Goal: Task Accomplishment & Management: Manage account settings

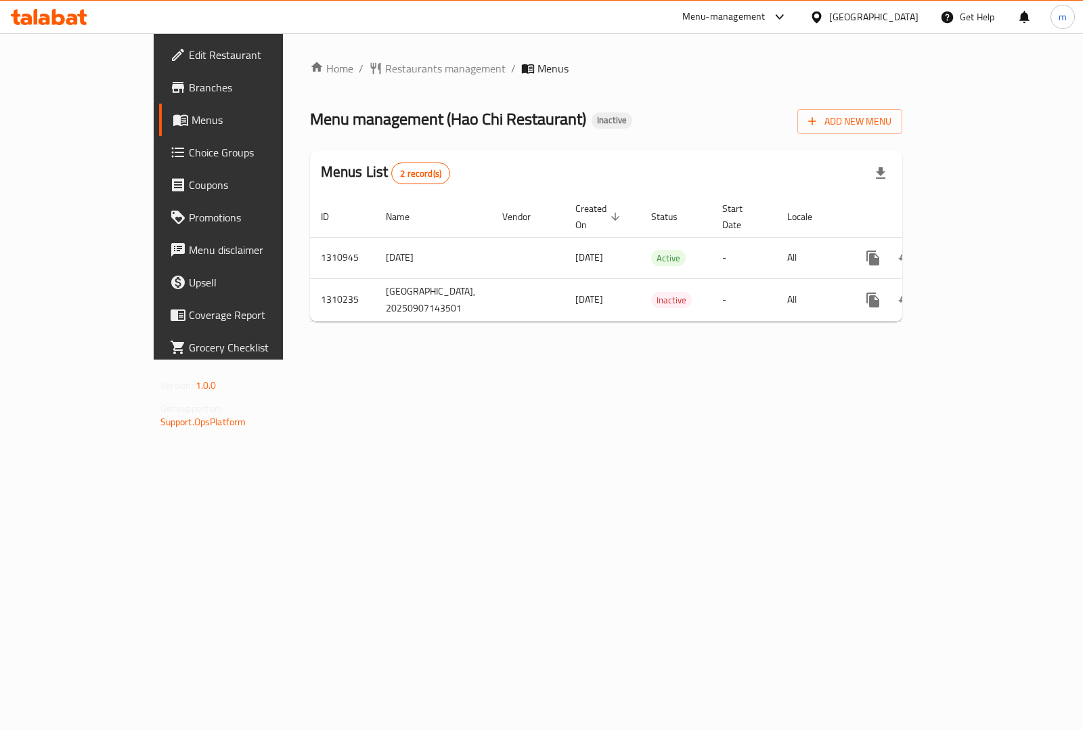
click at [192, 112] on span "Menus" at bounding box center [258, 120] width 132 height 16
click at [56, 22] on icon at bounding box center [58, 17] width 13 height 16
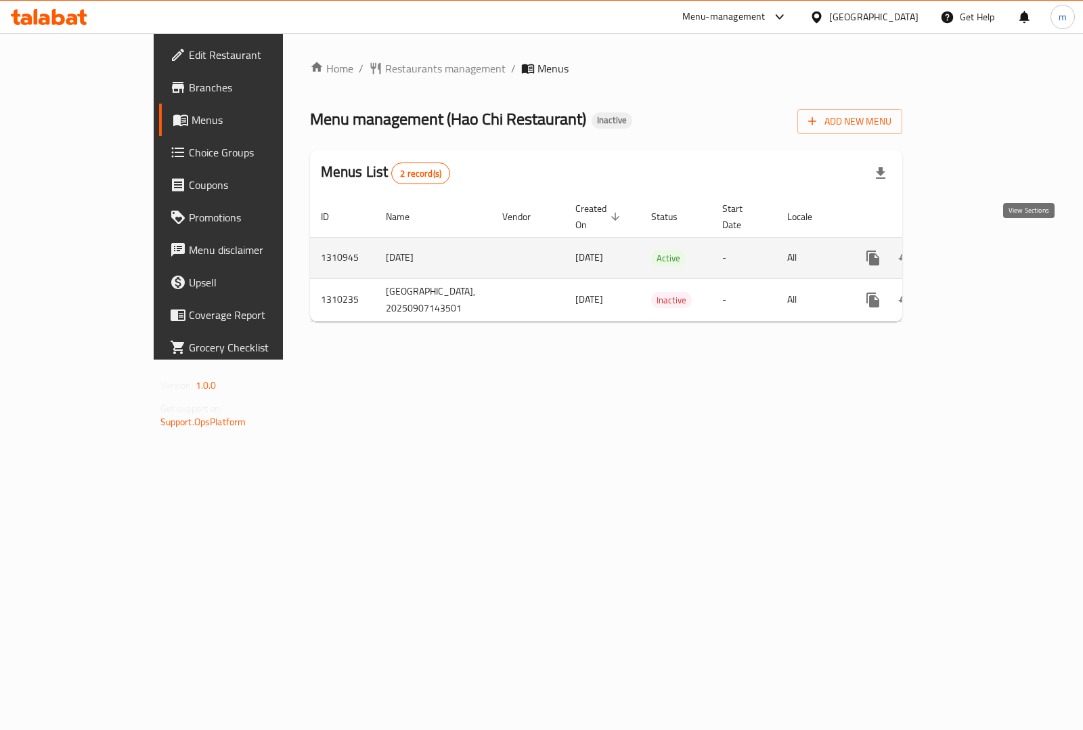
click at [979, 250] on icon "enhanced table" at bounding box center [971, 258] width 16 height 16
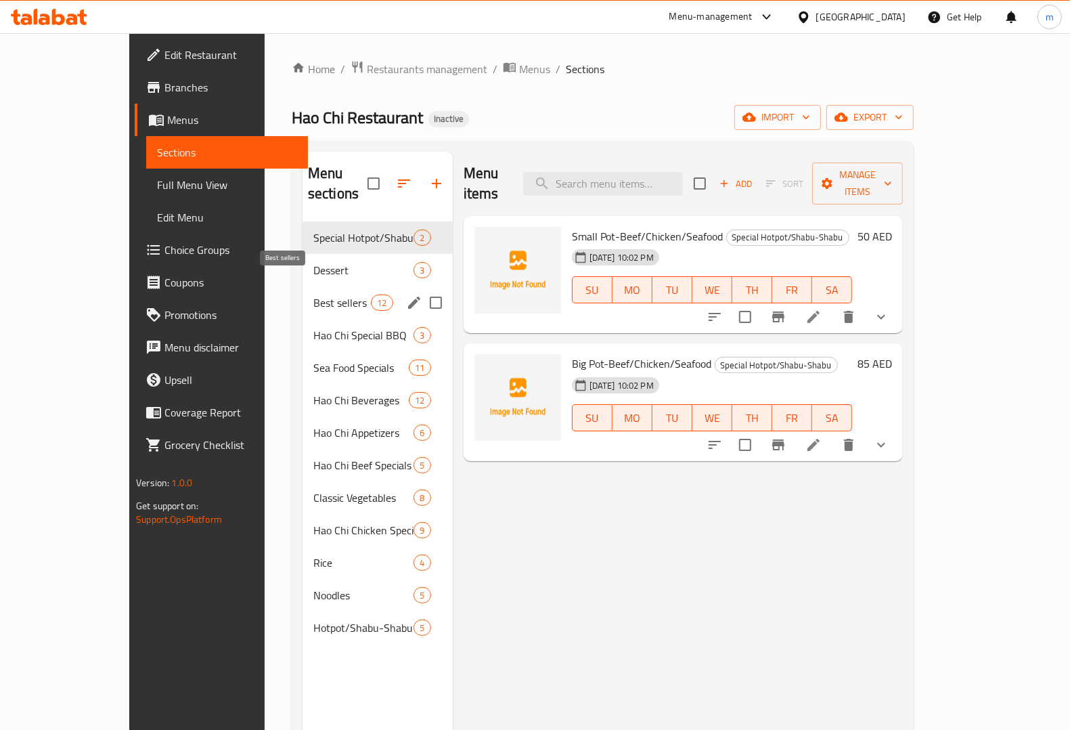
click at [313, 294] on span "Best sellers" at bounding box center [342, 302] width 58 height 16
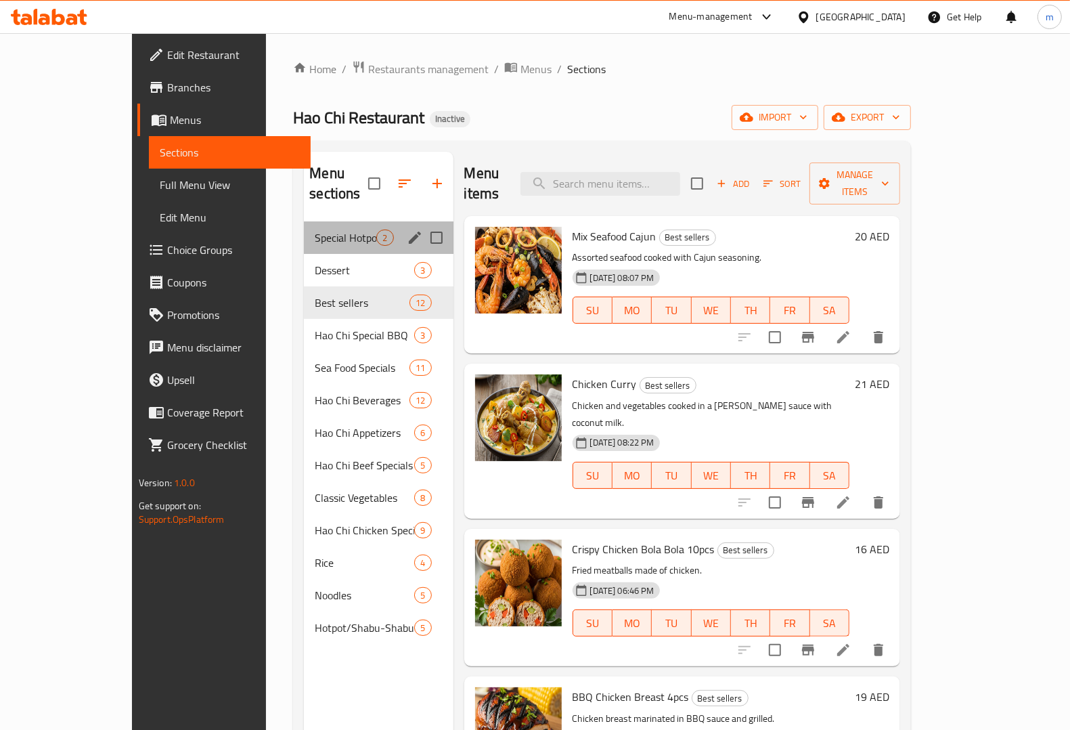
click at [315, 232] on div "Special Hotpot/Shabu-Shabu 2" at bounding box center [378, 237] width 149 height 32
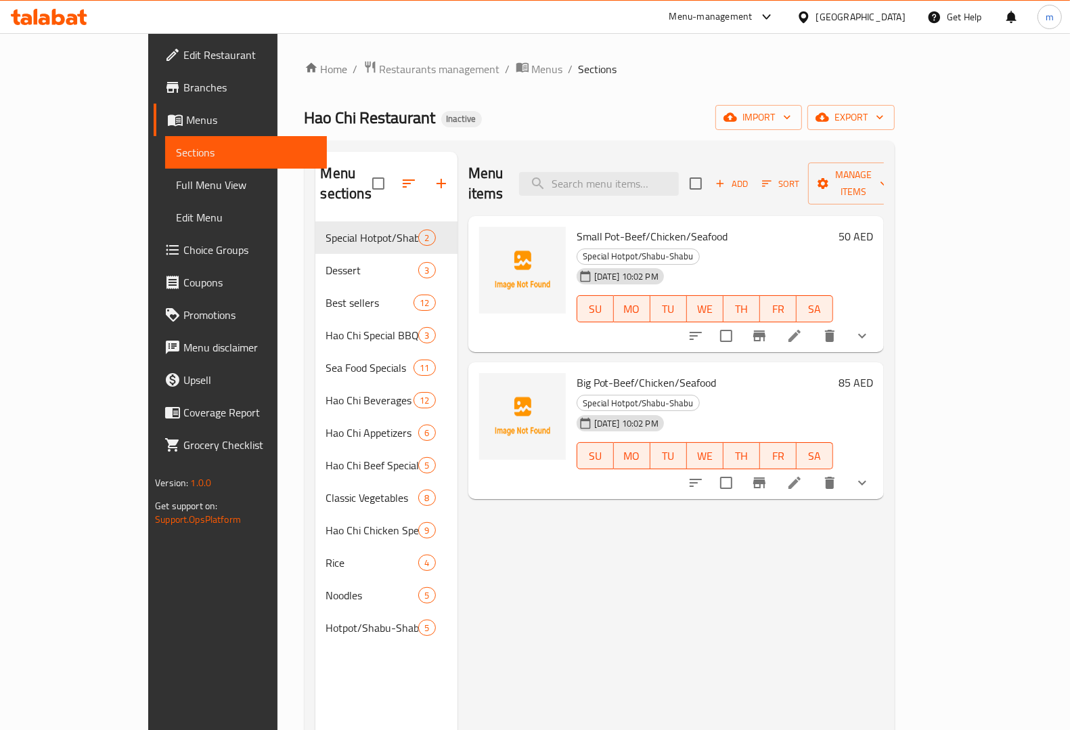
click at [879, 320] on button "show more" at bounding box center [862, 336] width 32 height 32
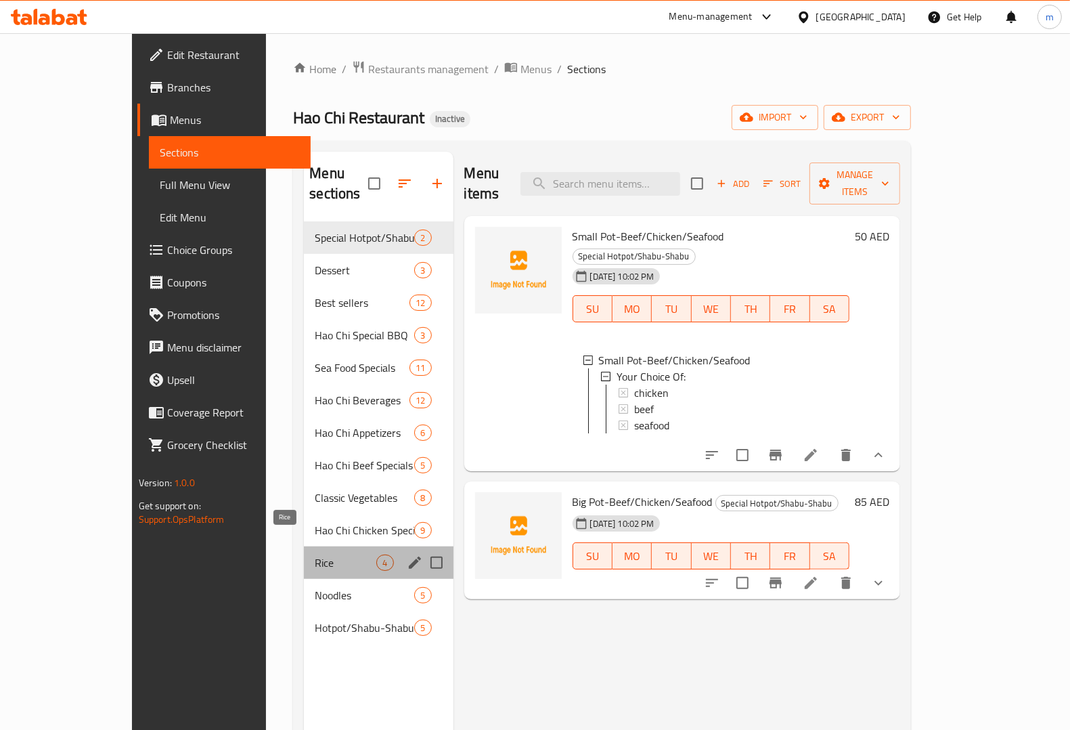
click at [315, 554] on span "Rice" at bounding box center [346, 562] width 62 height 16
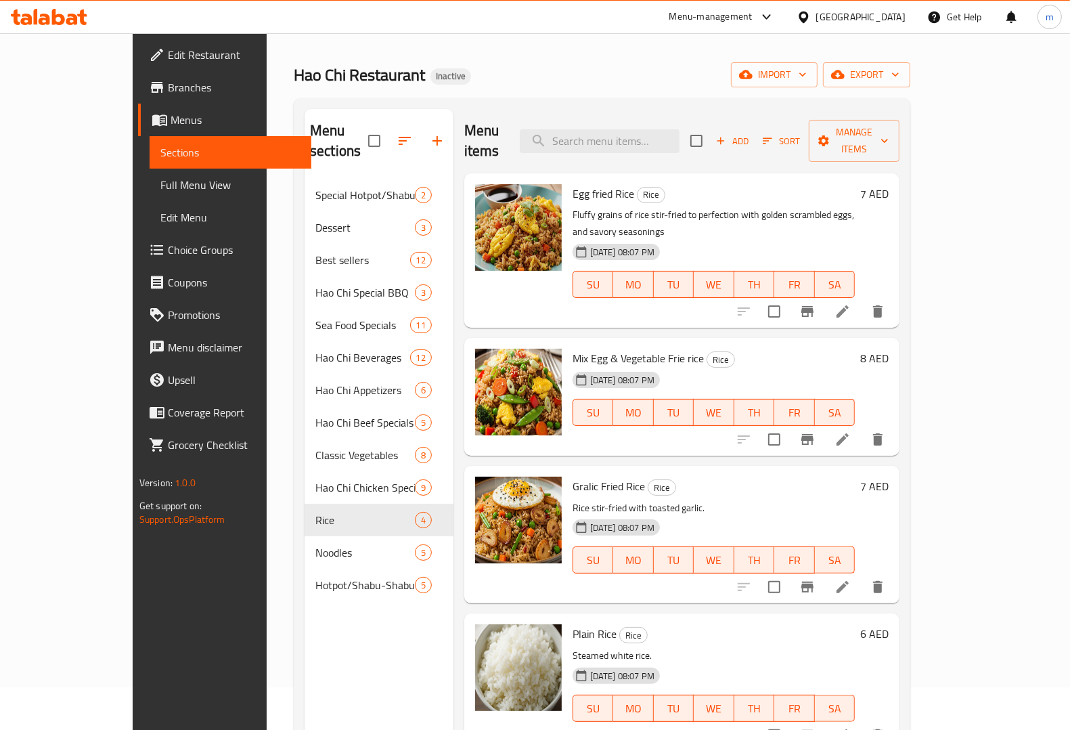
scroll to position [85, 0]
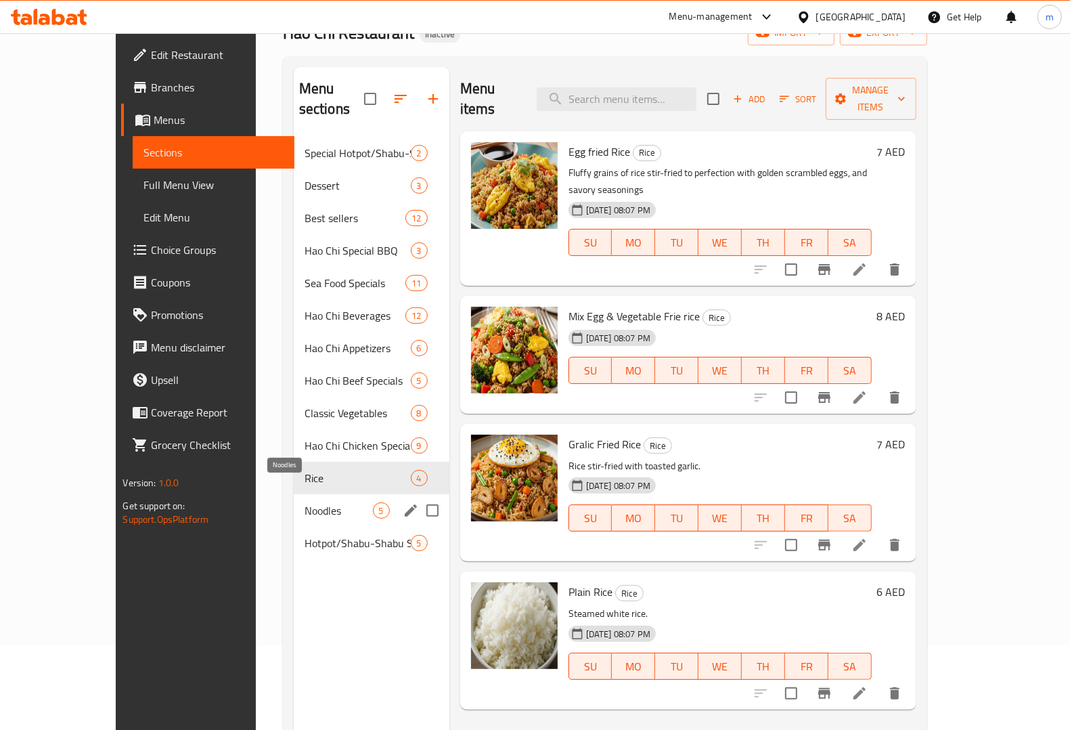
click at [305, 502] on span "Noodles" at bounding box center [339, 510] width 68 height 16
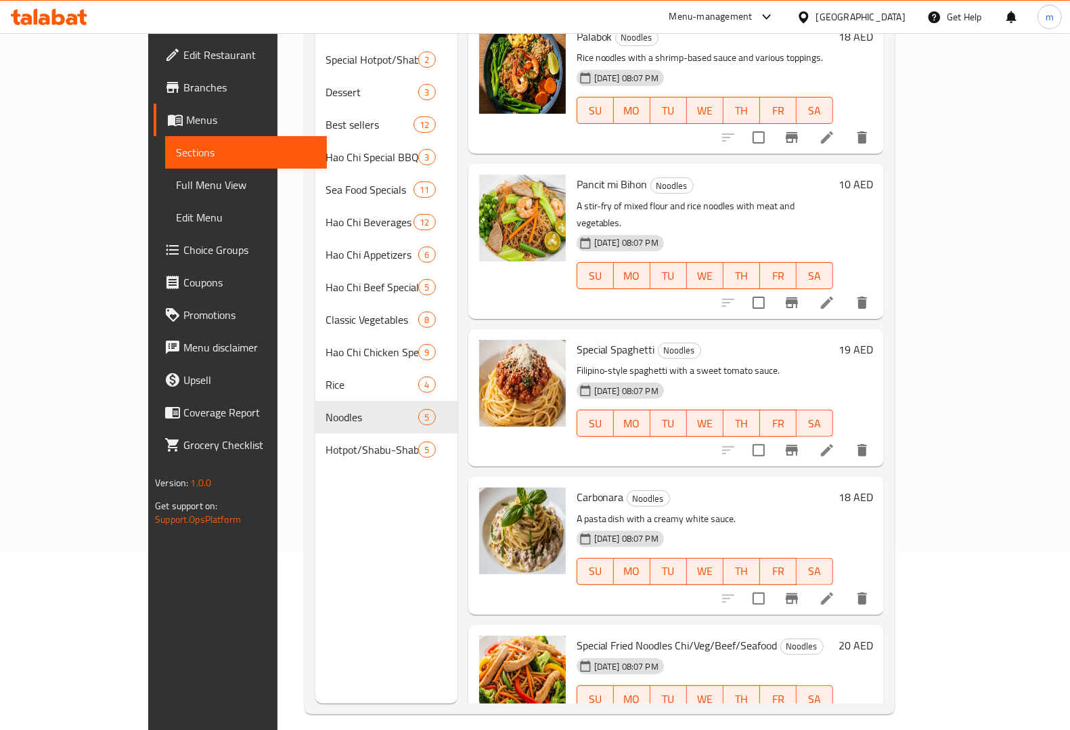
scroll to position [190, 0]
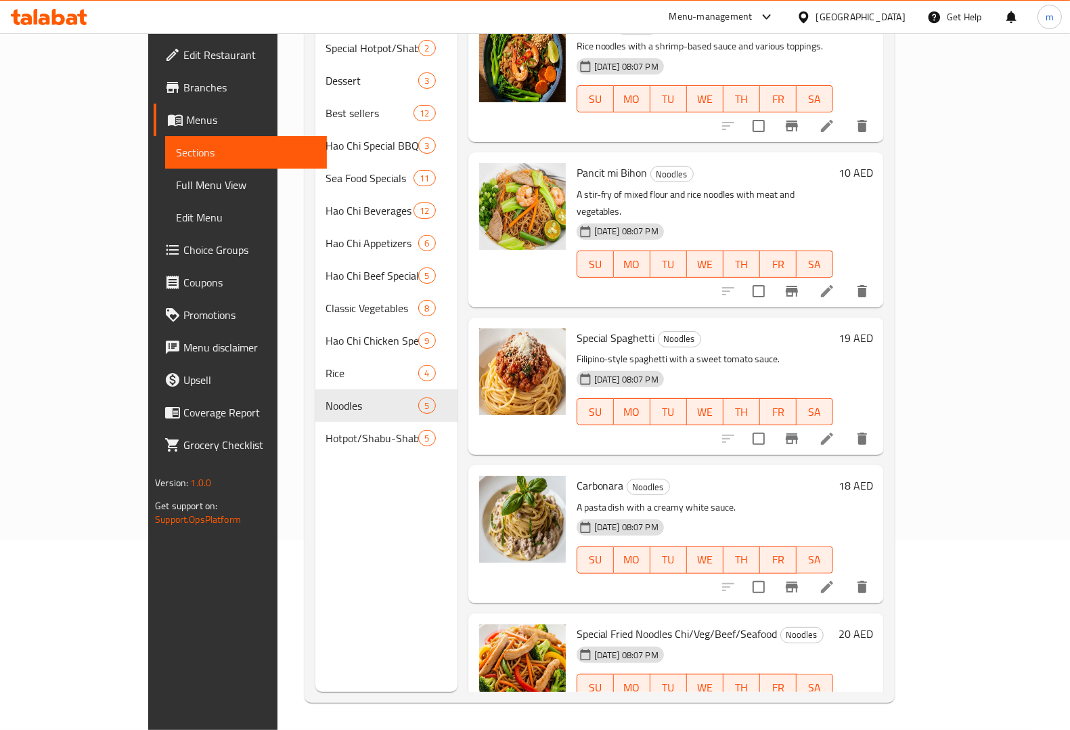
click at [879, 698] on button "show more" at bounding box center [862, 714] width 32 height 32
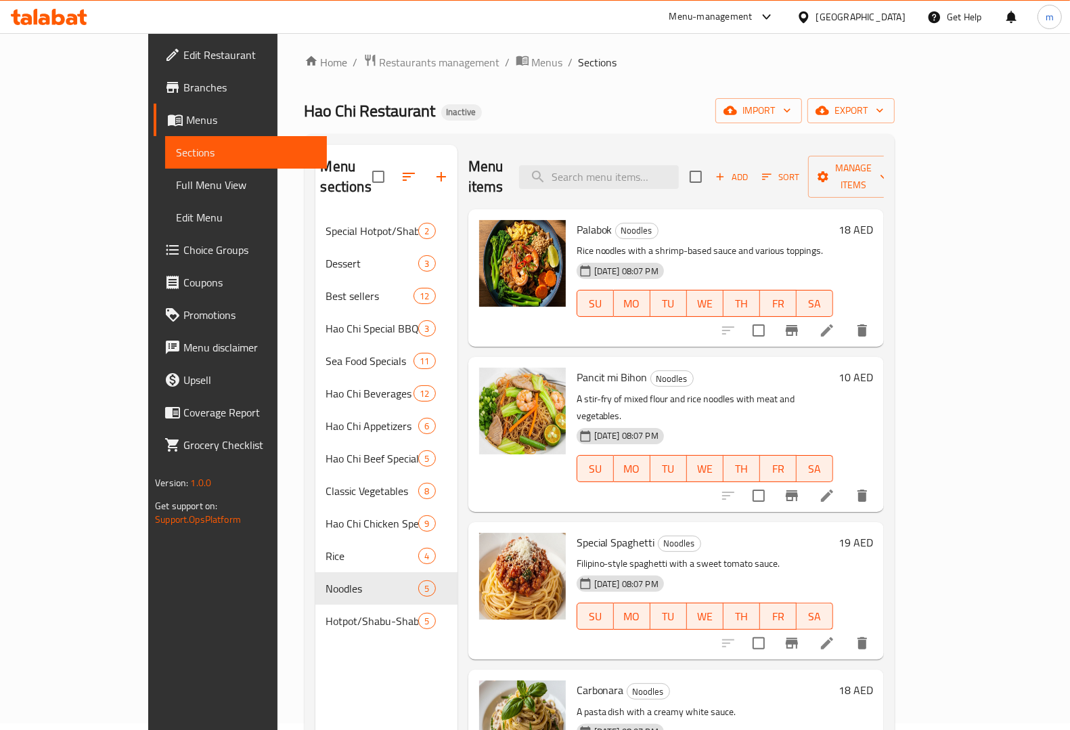
scroll to position [0, 0]
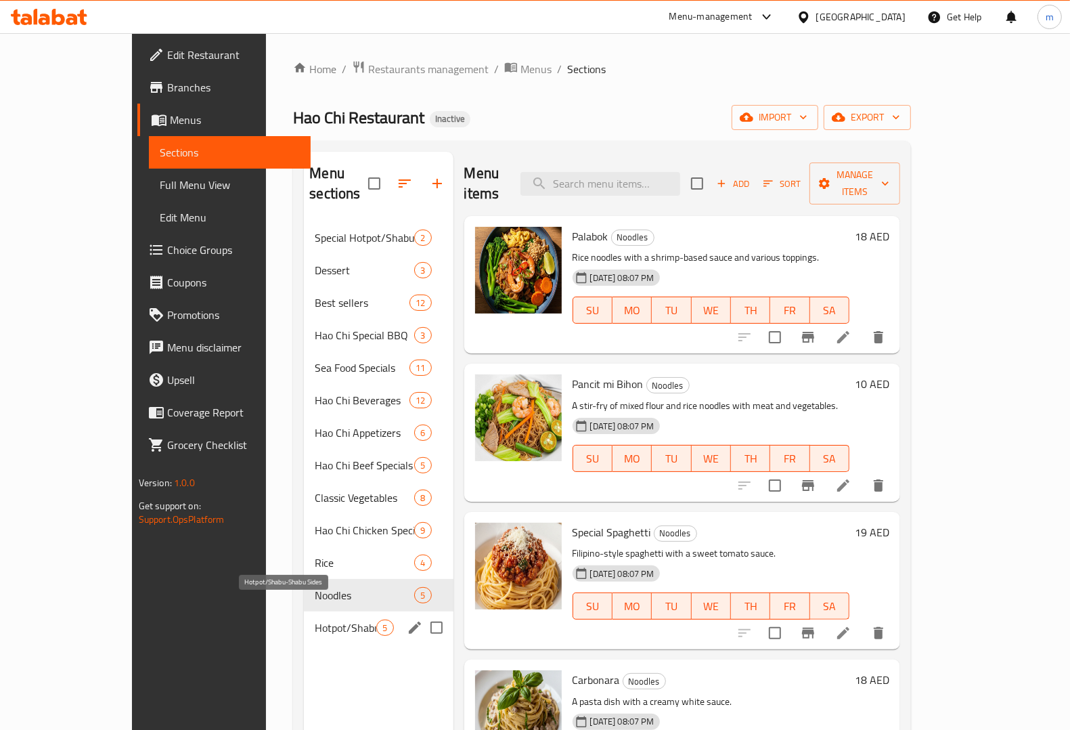
click at [315, 619] on span "Hotpot/Shabu-Shabu Sides" at bounding box center [346, 627] width 62 height 16
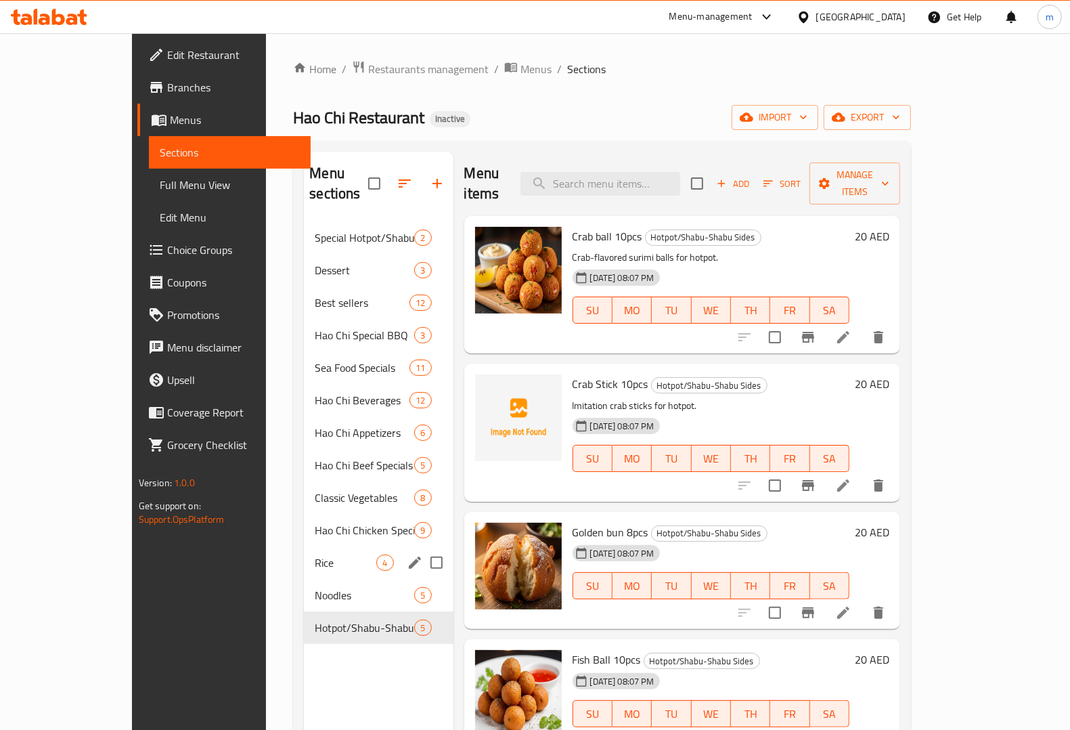
click at [304, 552] on div "Rice 4" at bounding box center [378, 562] width 149 height 32
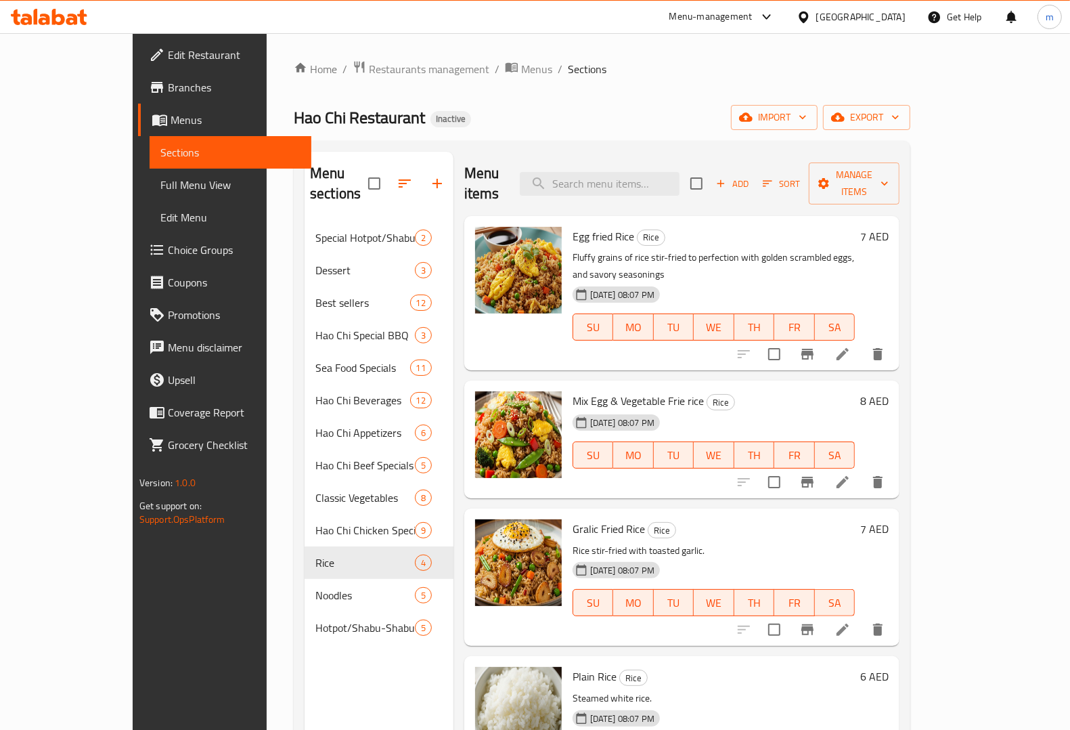
click at [47, 16] on icon at bounding box center [45, 20] width 12 height 12
